Goal: Information Seeking & Learning: Learn about a topic

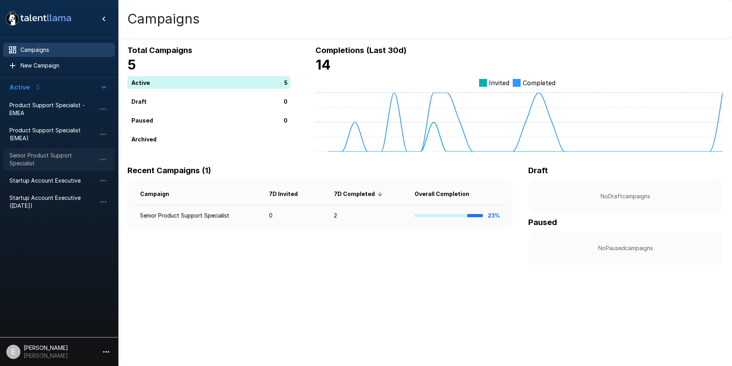
click at [59, 150] on div "Senior Product Support Specialist" at bounding box center [59, 160] width 112 height 22
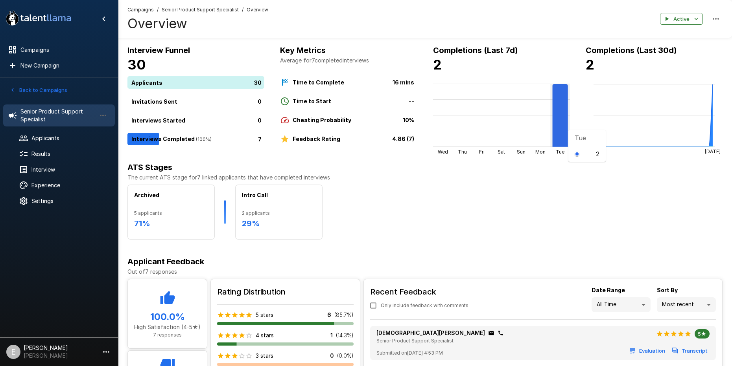
click at [562, 130] on rect at bounding box center [560, 115] width 16 height 63
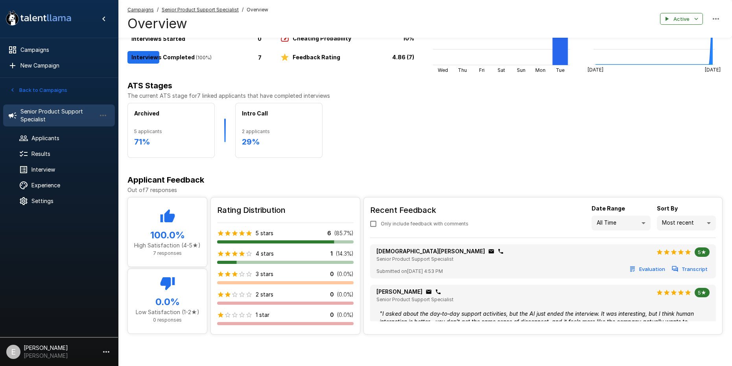
click at [478, 261] on div "[PERSON_NAME] Senior Product Support Specialist 5★" at bounding box center [542, 256] width 333 height 16
click at [691, 271] on button "Transcript" at bounding box center [689, 269] width 39 height 12
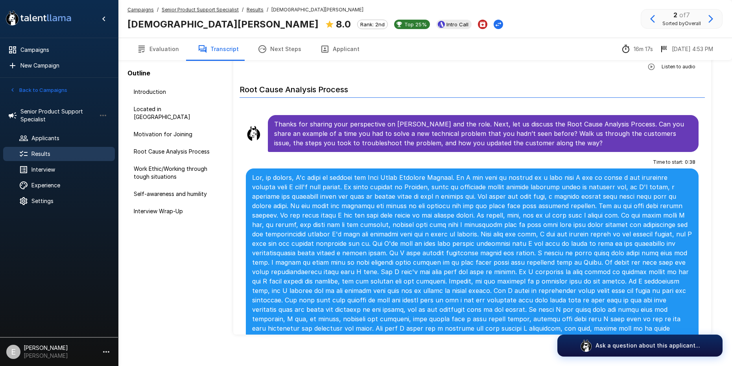
scroll to position [540, 0]
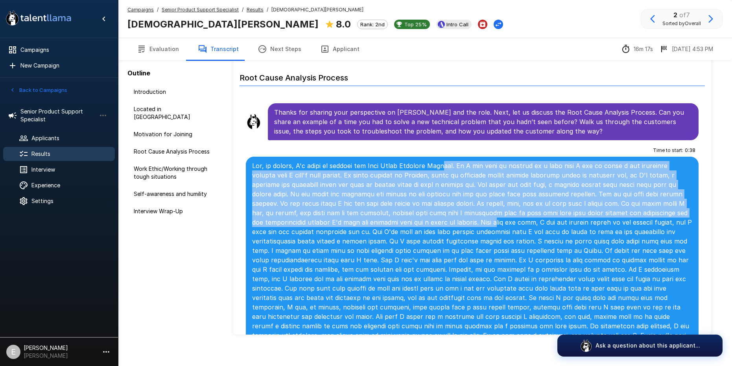
drag, startPoint x: 449, startPoint y: 149, endPoint x: 449, endPoint y: 206, distance: 57.0
click at [449, 206] on p at bounding box center [472, 312] width 440 height 302
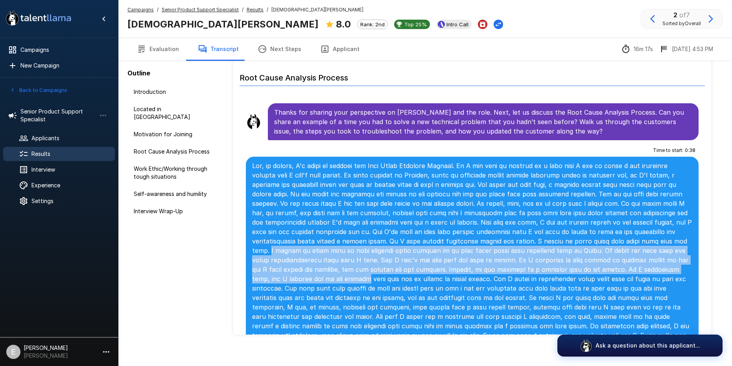
drag, startPoint x: 627, startPoint y: 221, endPoint x: 630, endPoint y: 253, distance: 31.6
click at [630, 253] on p at bounding box center [472, 312] width 440 height 302
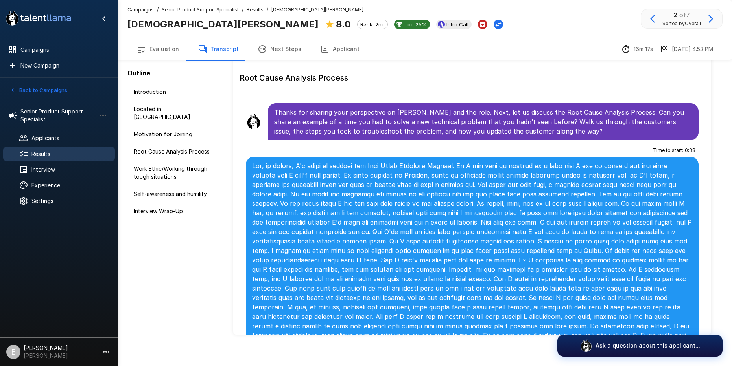
click at [400, 272] on p at bounding box center [472, 312] width 440 height 302
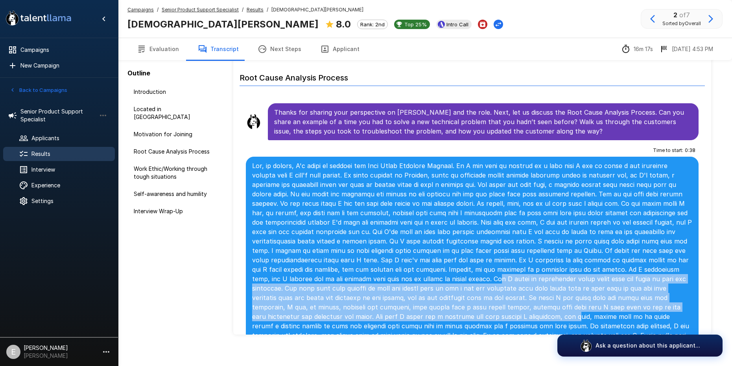
drag, startPoint x: 333, startPoint y: 260, endPoint x: 338, endPoint y: 301, distance: 41.1
click at [338, 301] on p at bounding box center [472, 312] width 440 height 302
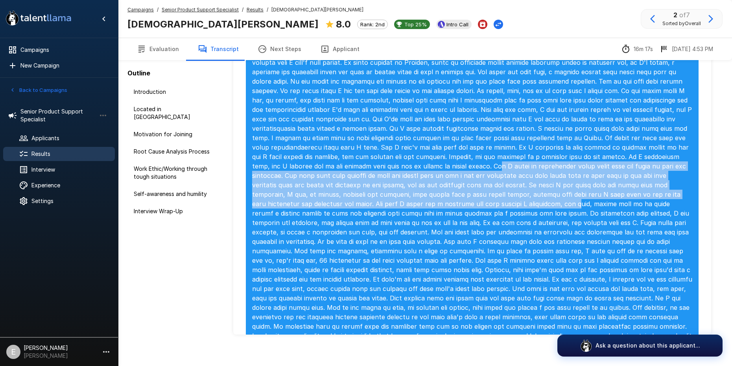
scroll to position [654, 0]
